Goal: Find specific page/section: Find specific page/section

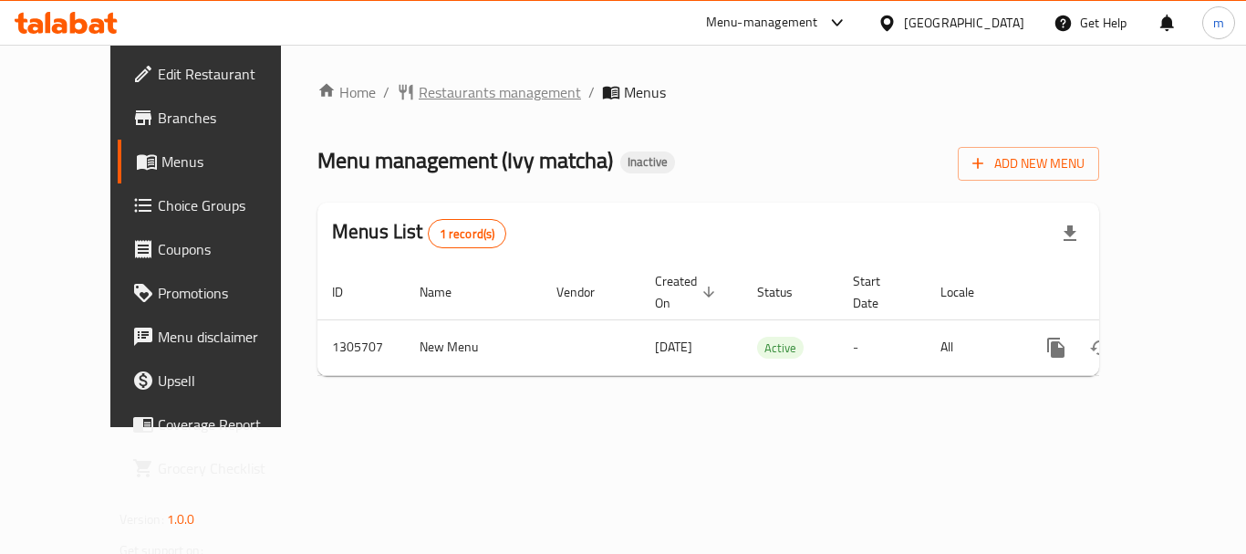
click at [425, 93] on span "Restaurants management" at bounding box center [500, 92] width 162 height 22
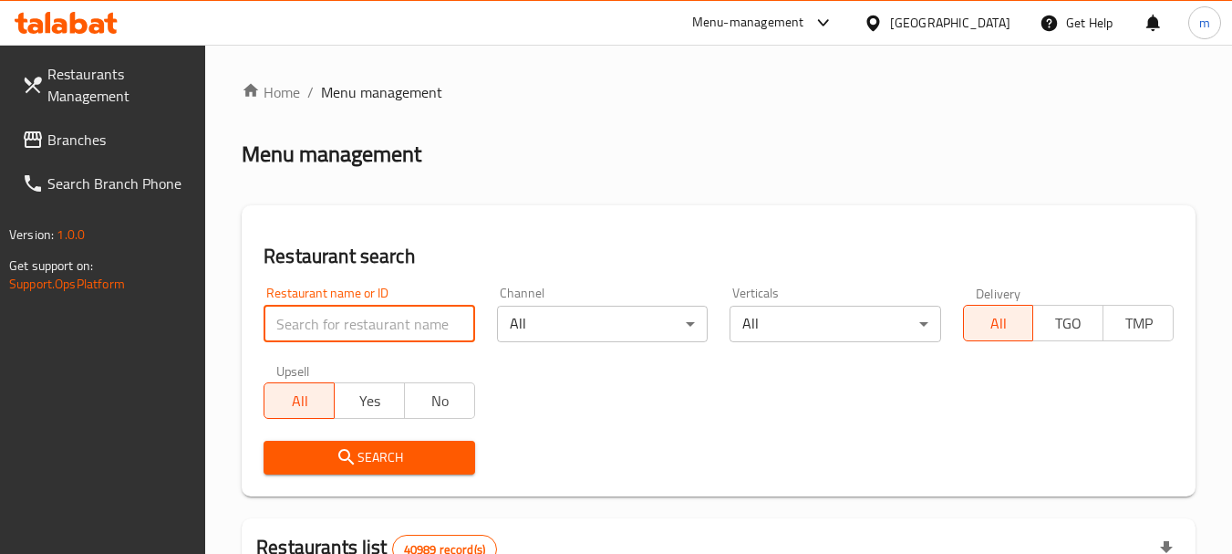
click at [305, 333] on input "search" at bounding box center [369, 324] width 211 height 36
paste input "702031"
type input "702031"
click at [303, 453] on span "Search" at bounding box center [368, 457] width 181 height 23
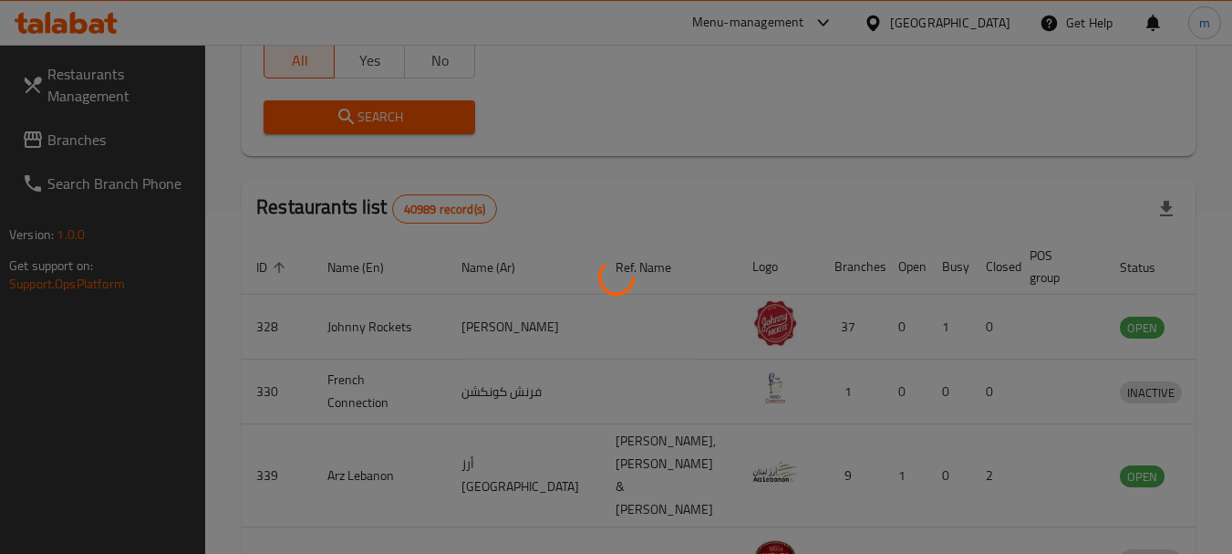
scroll to position [244, 0]
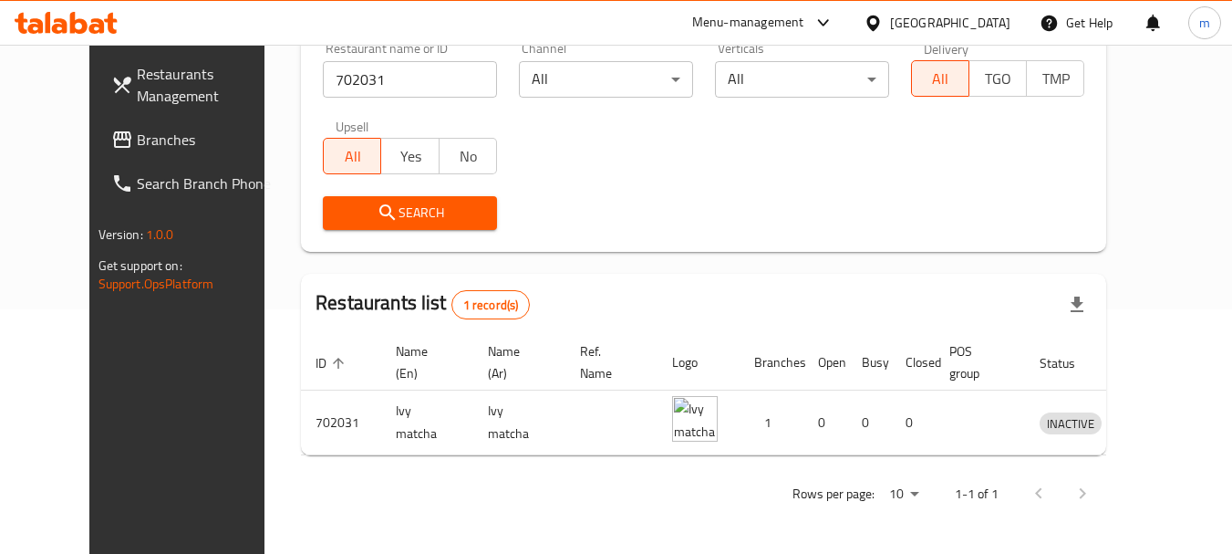
click at [938, 26] on div "[GEOGRAPHIC_DATA]" at bounding box center [950, 23] width 120 height 20
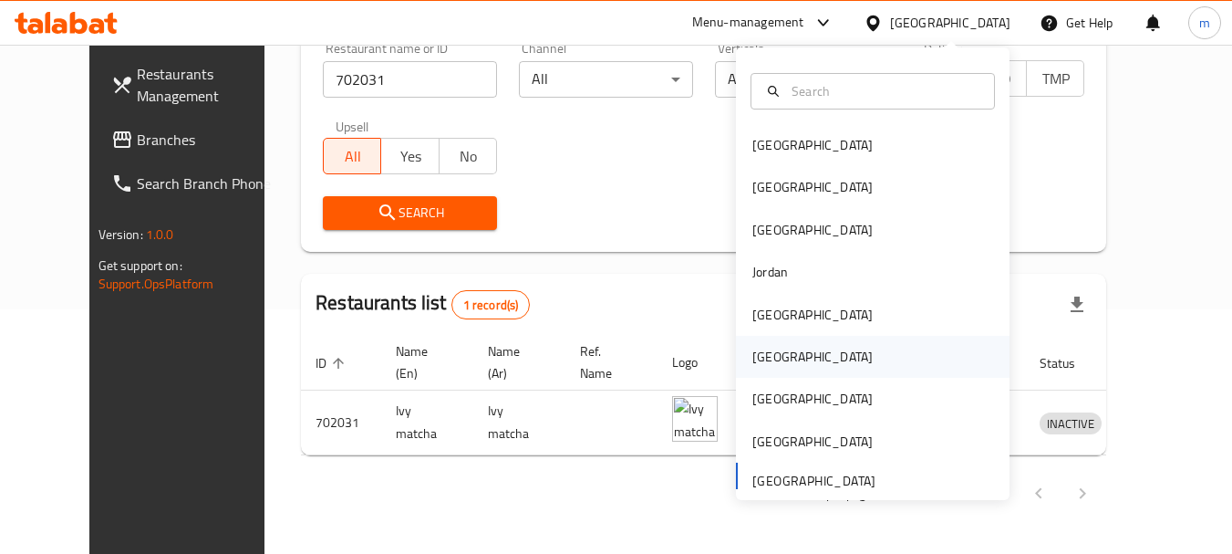
click at [866, 371] on div "Oman" at bounding box center [873, 357] width 274 height 42
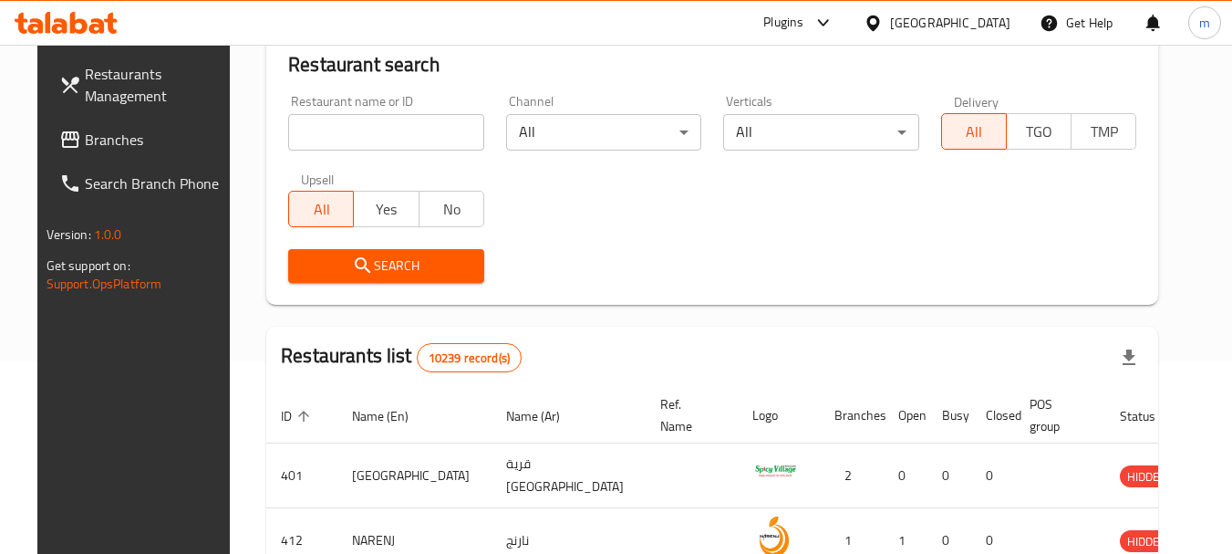
scroll to position [244, 0]
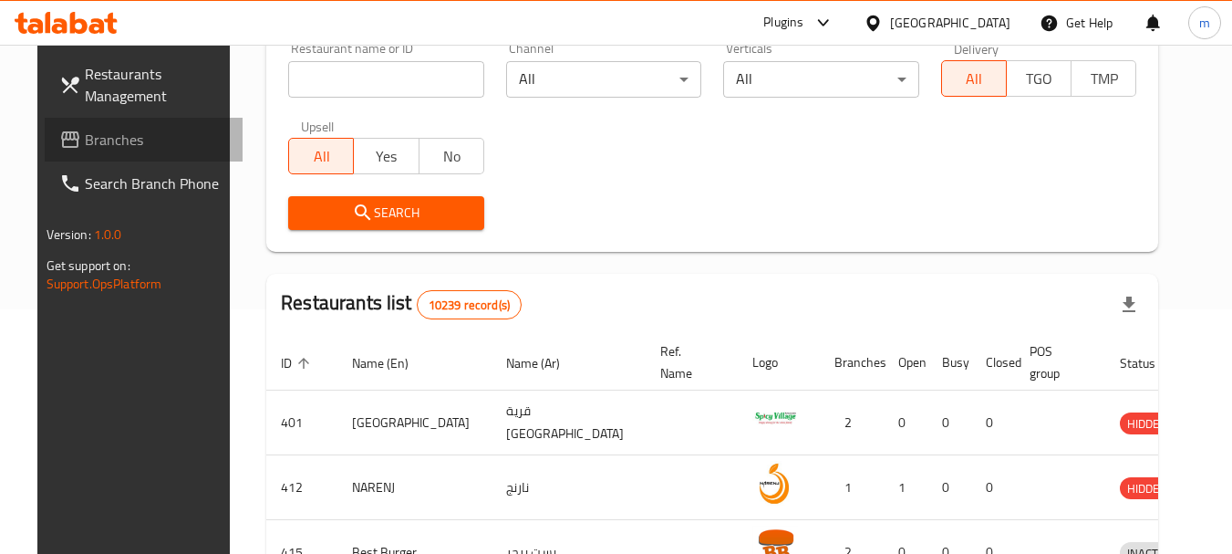
click at [59, 140] on span at bounding box center [72, 140] width 26 height 22
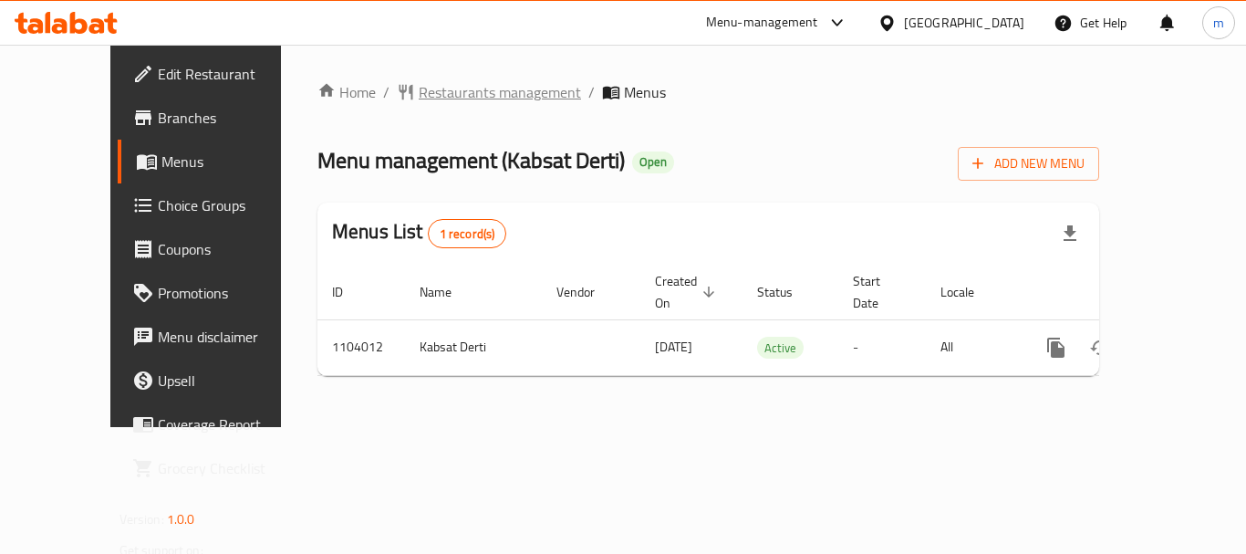
click at [449, 98] on span "Restaurants management" at bounding box center [500, 92] width 162 height 22
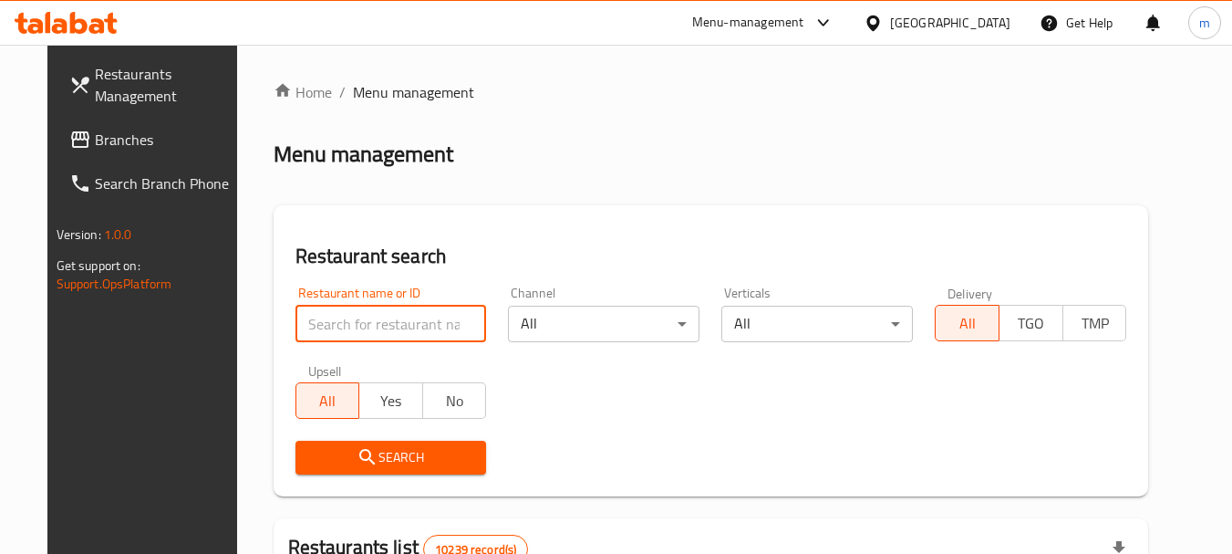
click at [307, 323] on input "search" at bounding box center [391, 324] width 192 height 36
paste input "665310"
type input "665310"
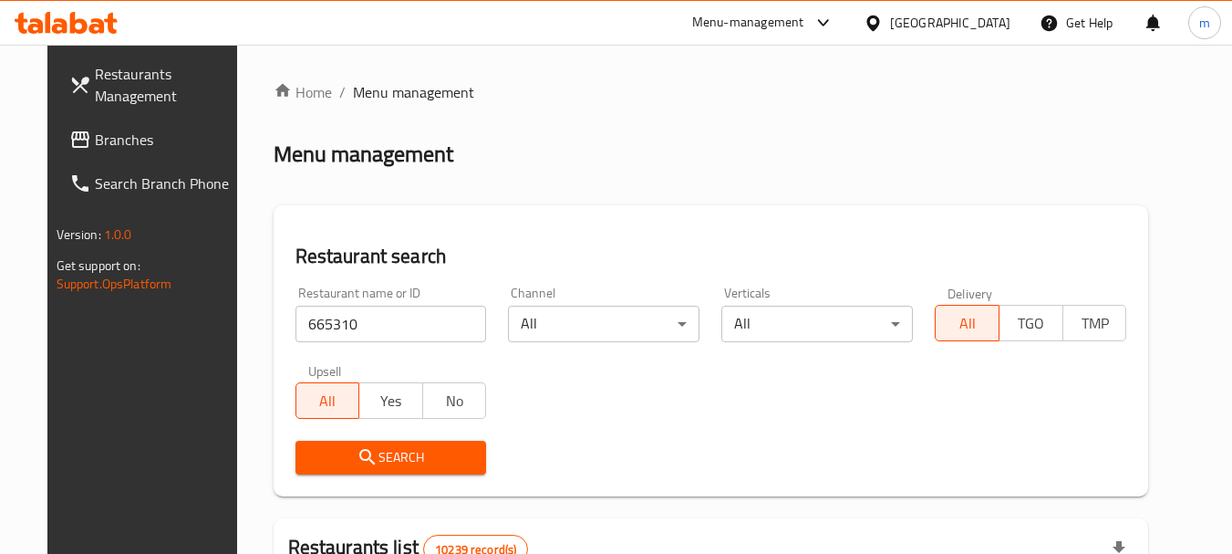
click at [359, 451] on icon "submit" at bounding box center [367, 457] width 16 height 16
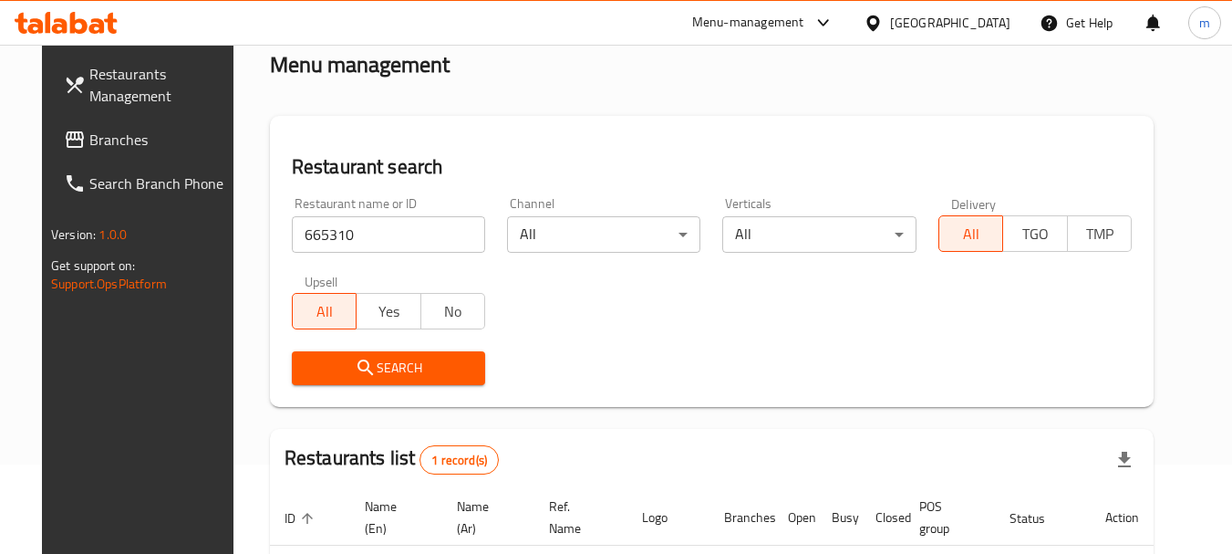
scroll to position [244, 0]
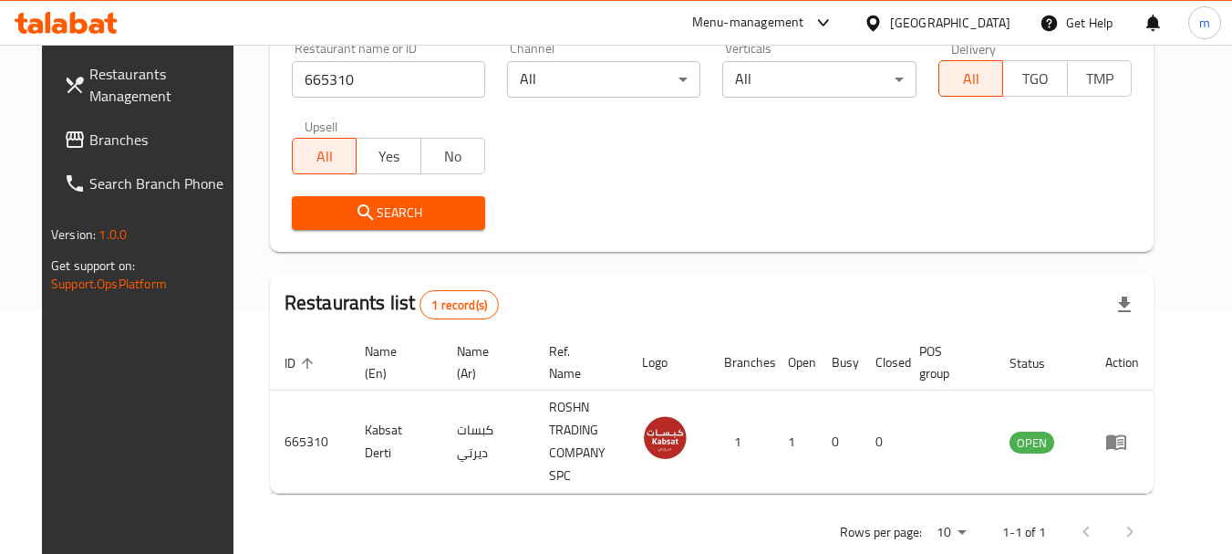
click at [981, 15] on div "[GEOGRAPHIC_DATA]" at bounding box center [950, 23] width 120 height 20
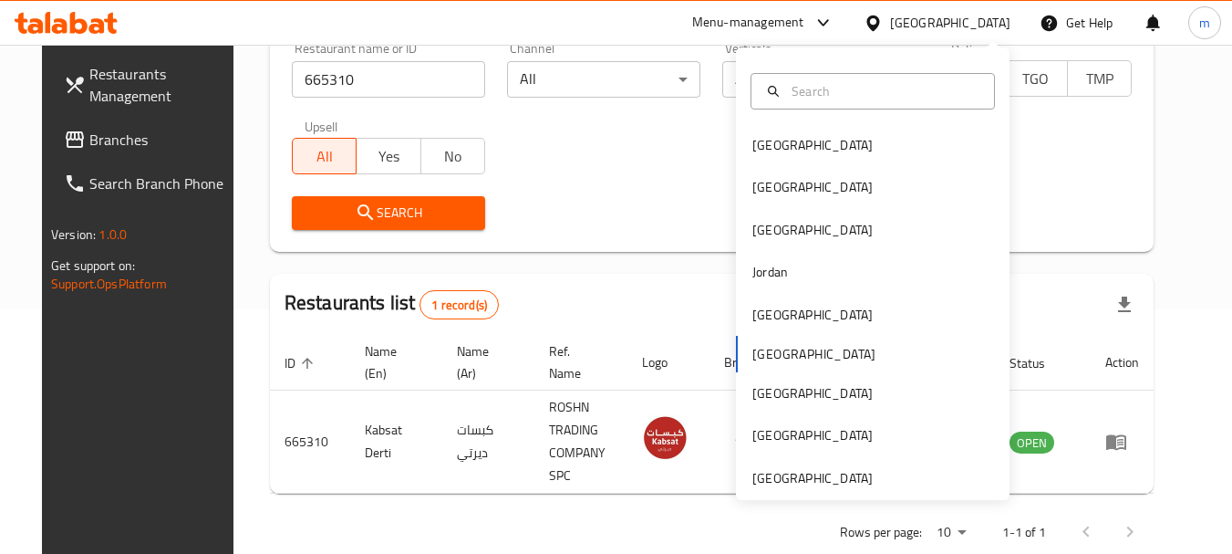
click at [924, 489] on div "Bahrain Egypt Iraq Jordan Kuwait Oman Qatar Saudi Arabia United Arab Emirates" at bounding box center [873, 273] width 274 height 452
click at [919, 461] on div "[GEOGRAPHIC_DATA]" at bounding box center [873, 478] width 274 height 42
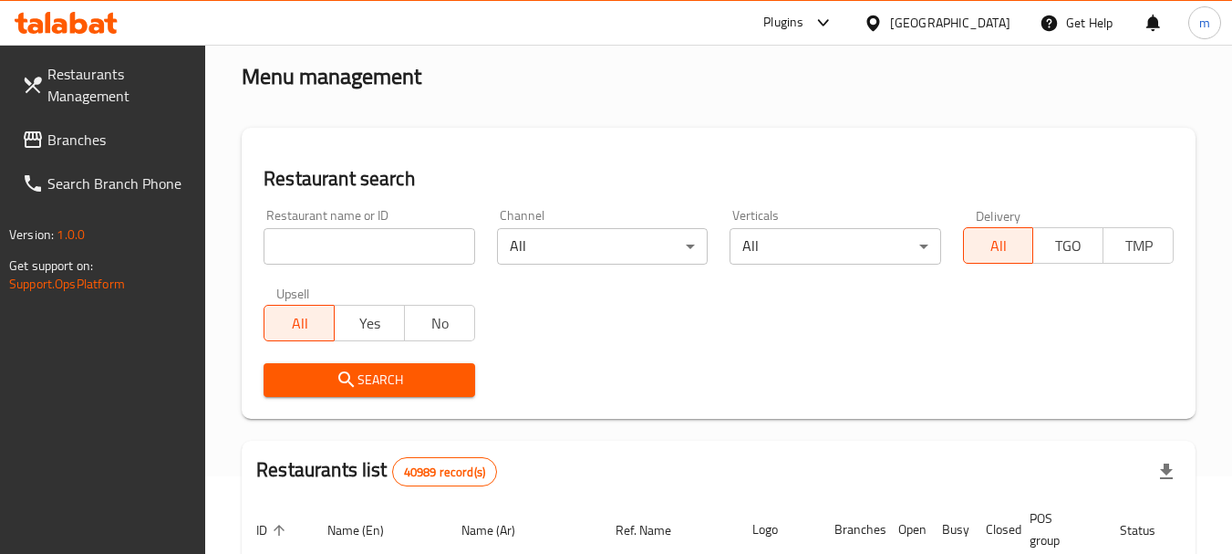
scroll to position [62, 0]
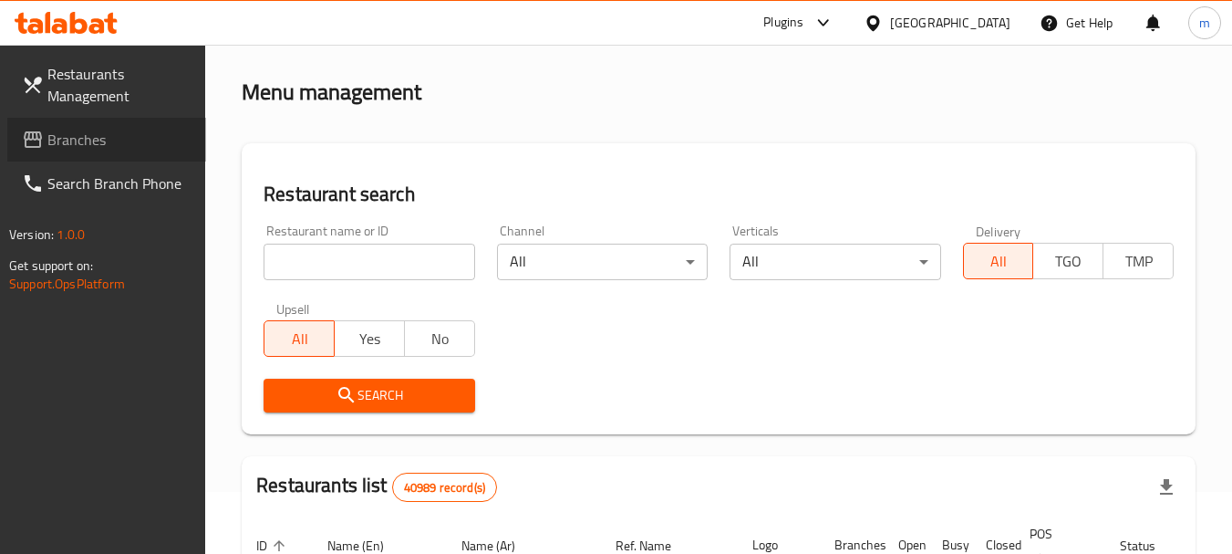
click at [152, 157] on link "Branches" at bounding box center [106, 140] width 199 height 44
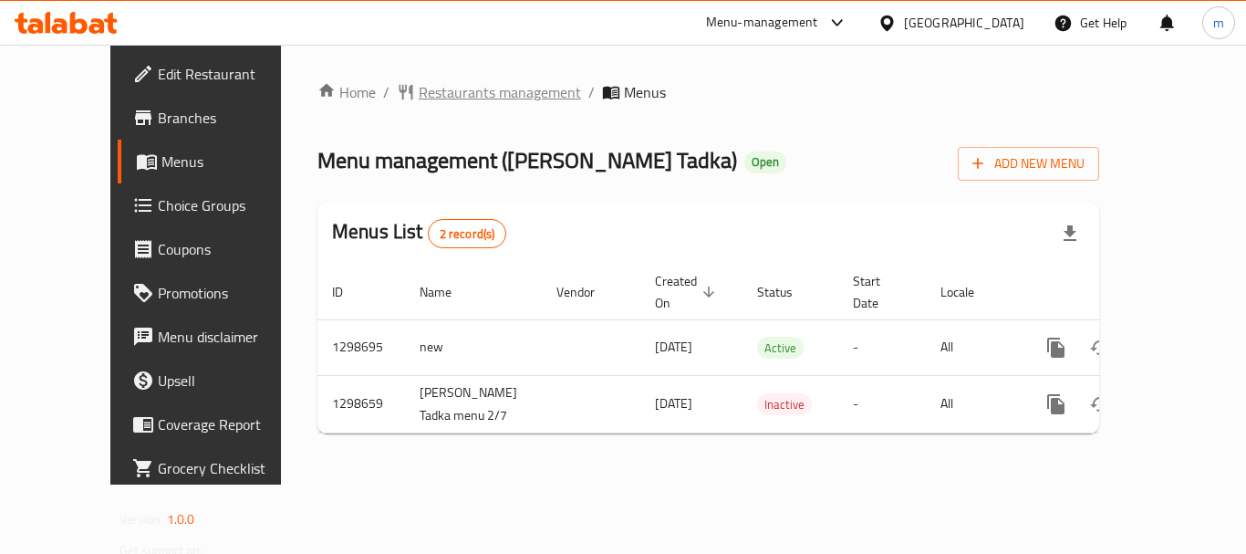
click at [419, 96] on span "Restaurants management" at bounding box center [500, 92] width 162 height 22
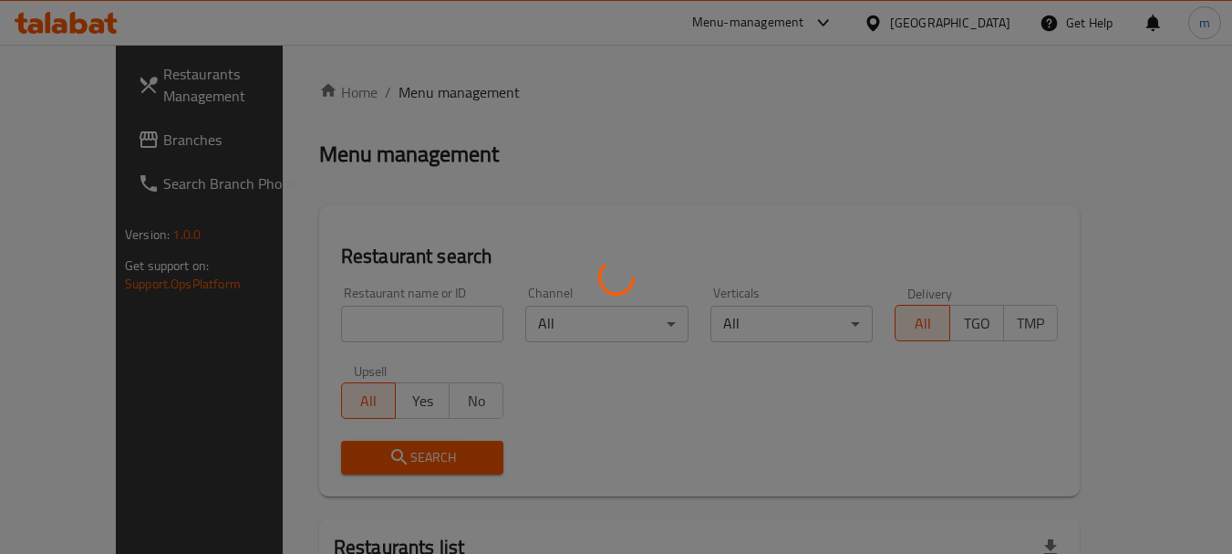
click at [371, 328] on div at bounding box center [616, 277] width 1232 height 554
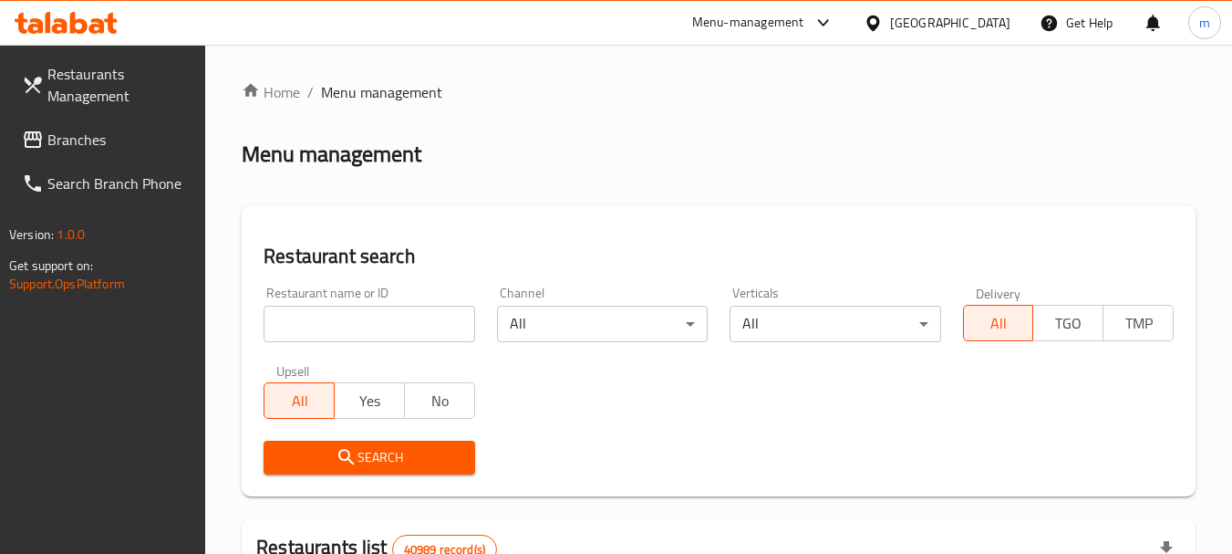
click at [371, 328] on input "search" at bounding box center [369, 324] width 211 height 36
paste input "700749"
type input "700749"
click at [381, 461] on span "Search" at bounding box center [368, 457] width 181 height 23
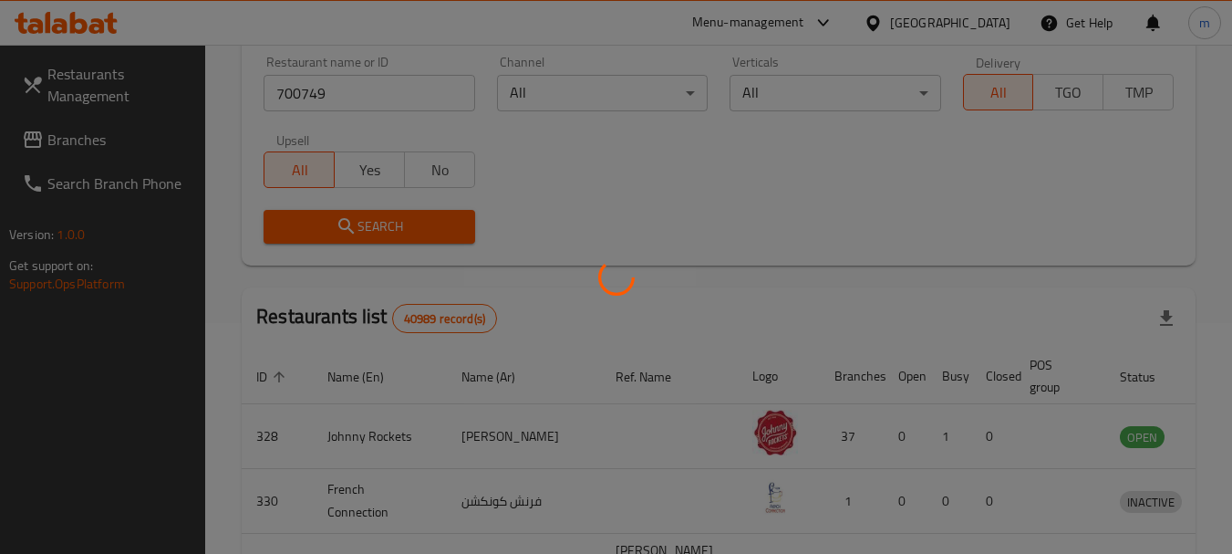
scroll to position [244, 0]
